Goal: Obtain resource: Download file/media

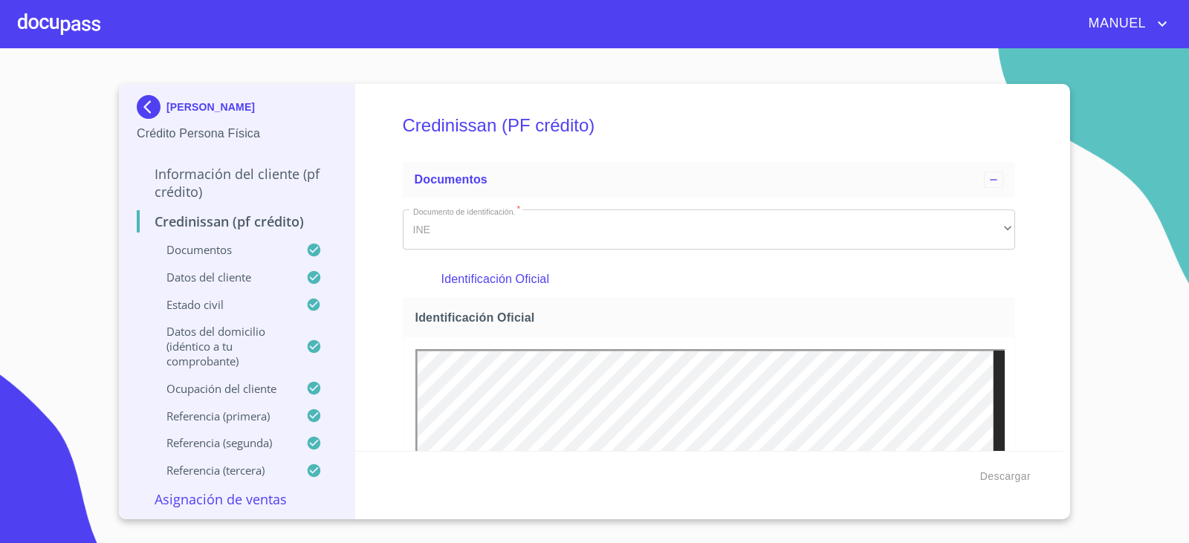
click at [141, 104] on img at bounding box center [152, 107] width 30 height 24
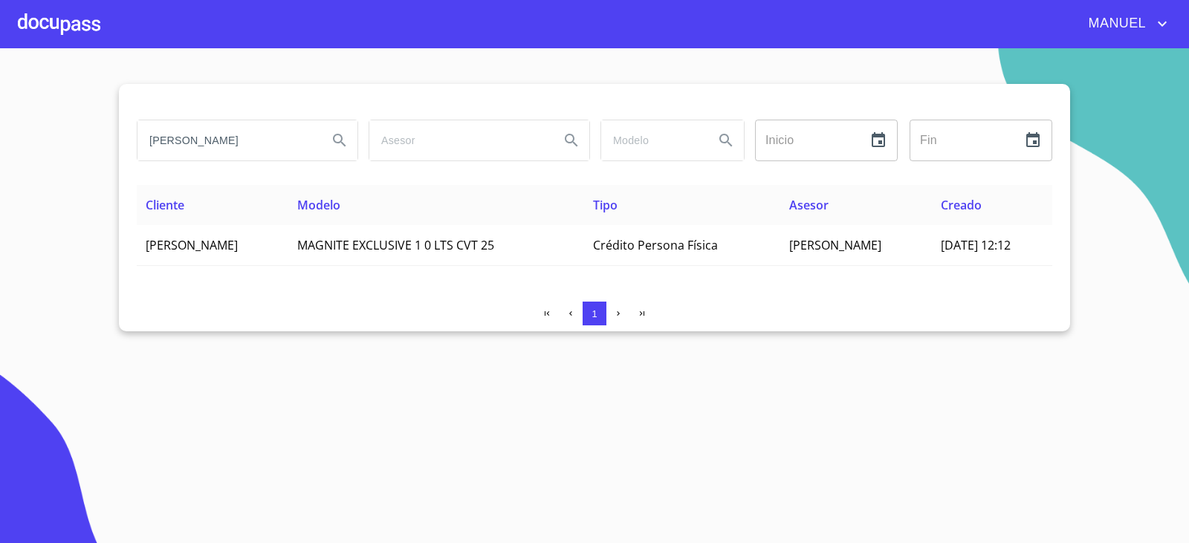
drag, startPoint x: 301, startPoint y: 145, endPoint x: 62, endPoint y: 198, distance: 245.1
click at [62, 198] on section "[PERSON_NAME] Inicio ​ Fin ​ Cliente Modelo Tipo Asesor Creado [PERSON_NAME] MA…" at bounding box center [594, 295] width 1189 height 495
type input "[PERSON_NAME]"
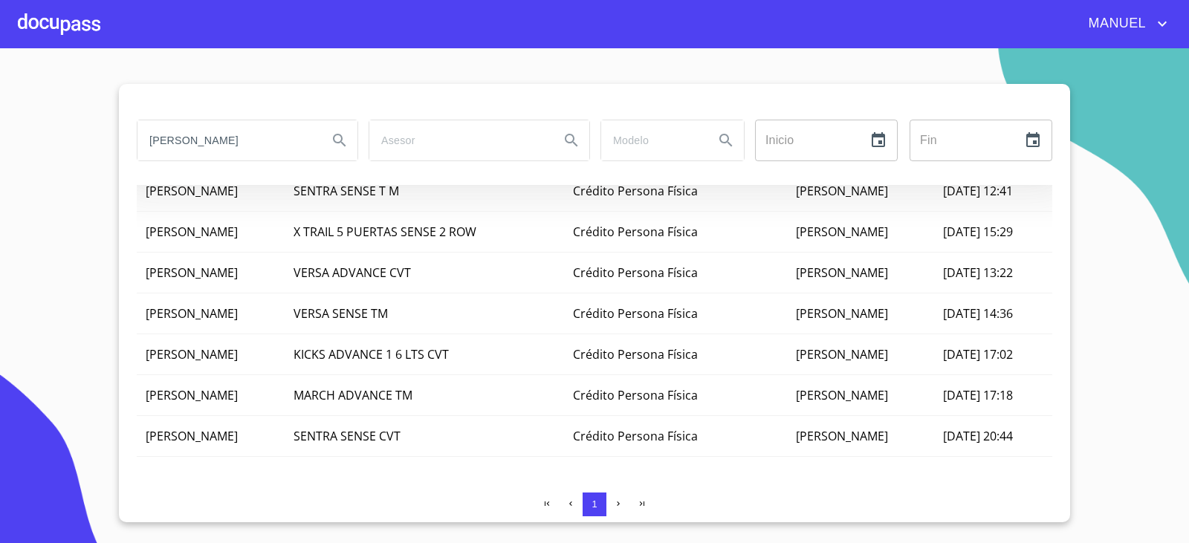
scroll to position [372, 0]
click at [285, 335] on td "[PERSON_NAME]" at bounding box center [211, 355] width 148 height 41
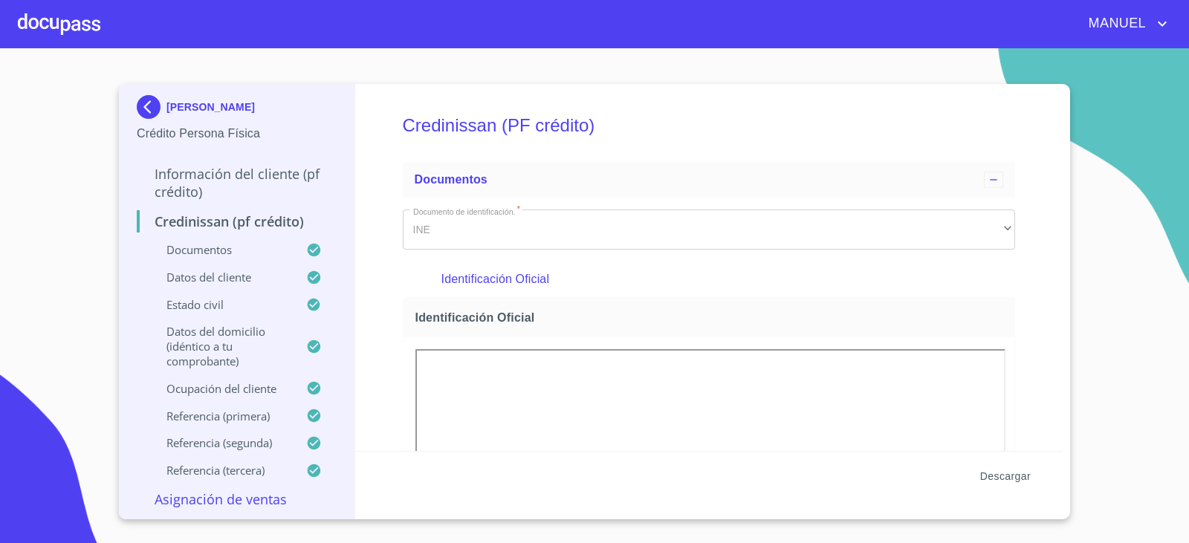
click at [1013, 480] on span "Descargar" at bounding box center [1006, 477] width 51 height 19
